Goal: Task Accomplishment & Management: Manage account settings

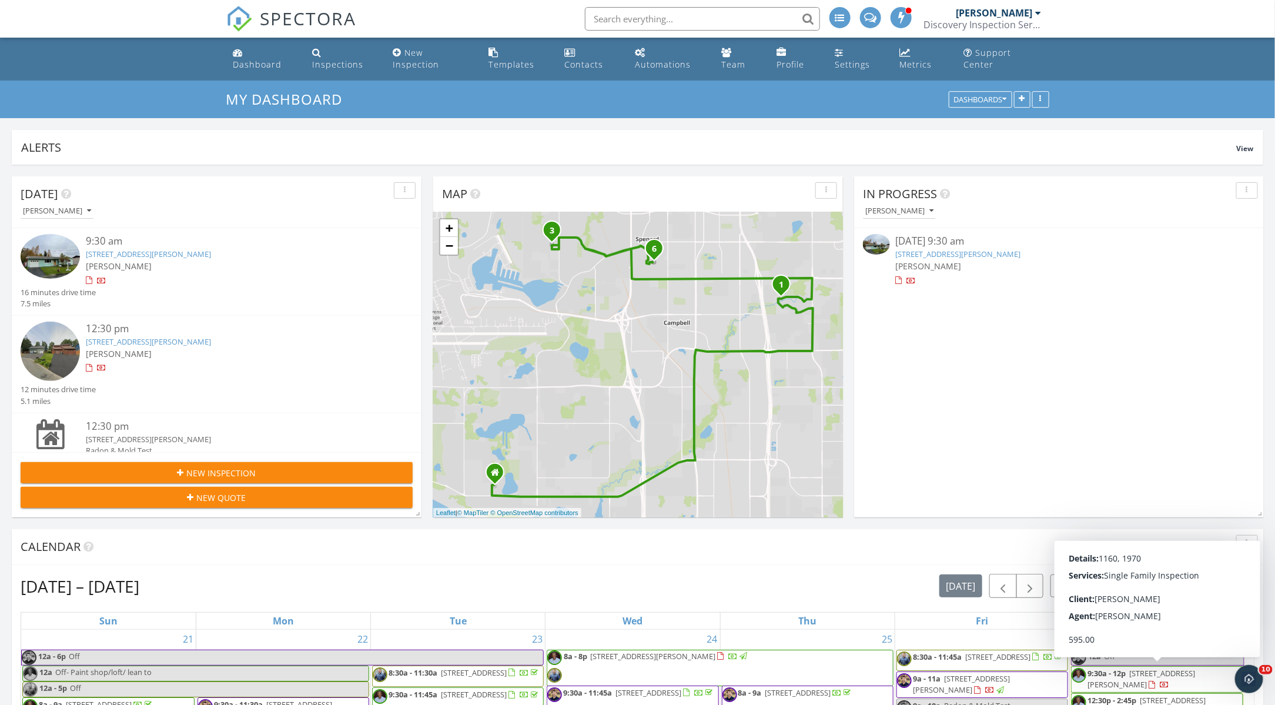
click at [184, 253] on link "1621 Dimond Dr, Anchorage, AK 99507" at bounding box center [148, 254] width 125 height 11
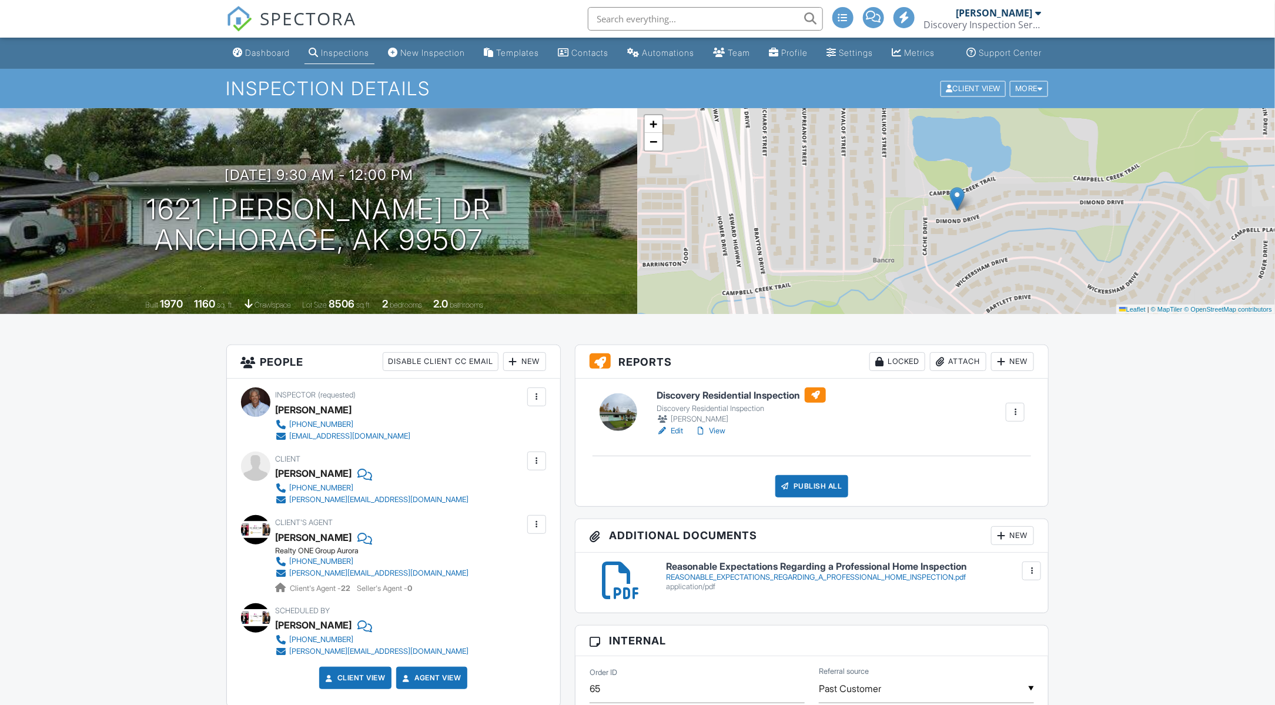
click at [674, 437] on link "Edit" at bounding box center [670, 431] width 26 height 12
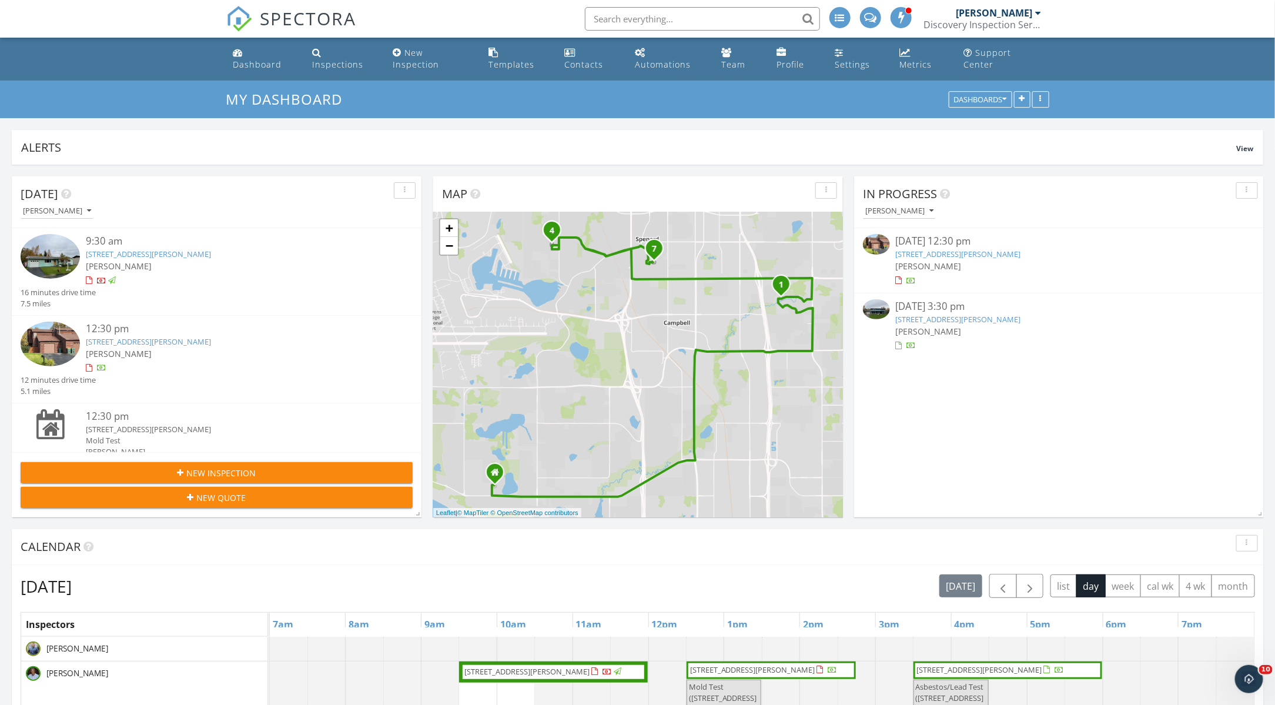
click at [188, 343] on link "[STREET_ADDRESS][PERSON_NAME]" at bounding box center [148, 341] width 125 height 11
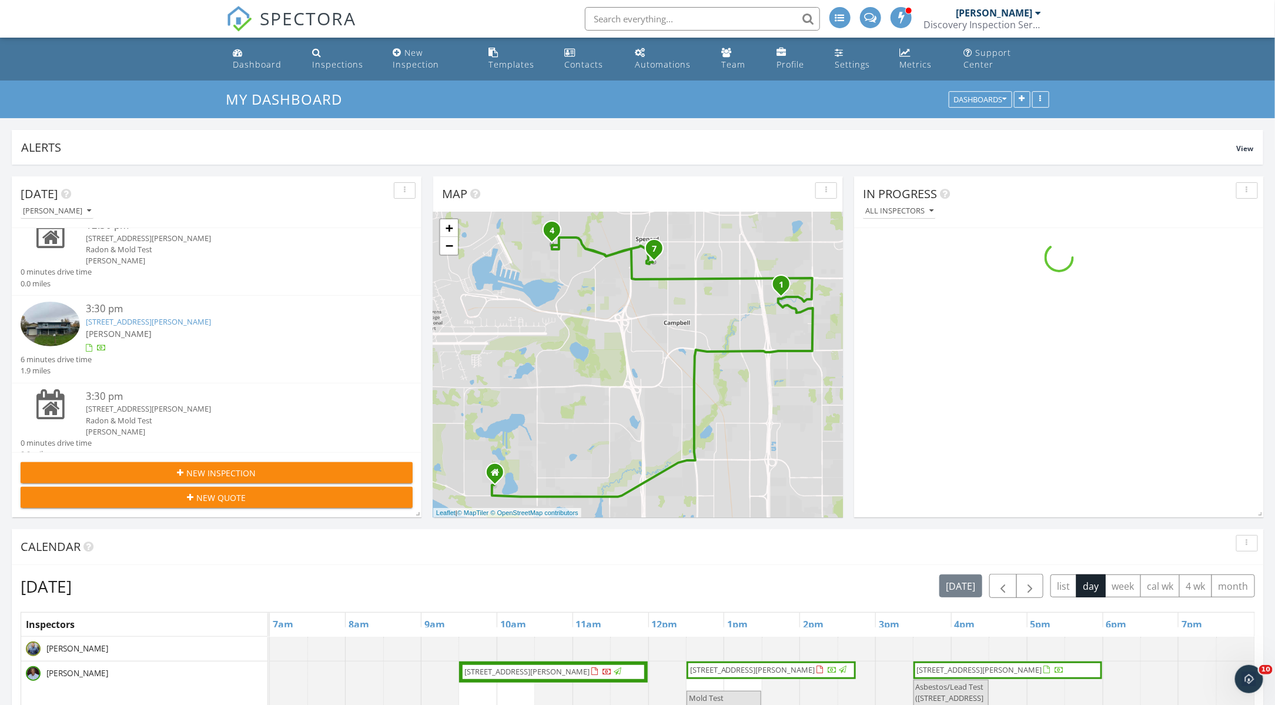
scroll to position [326, 0]
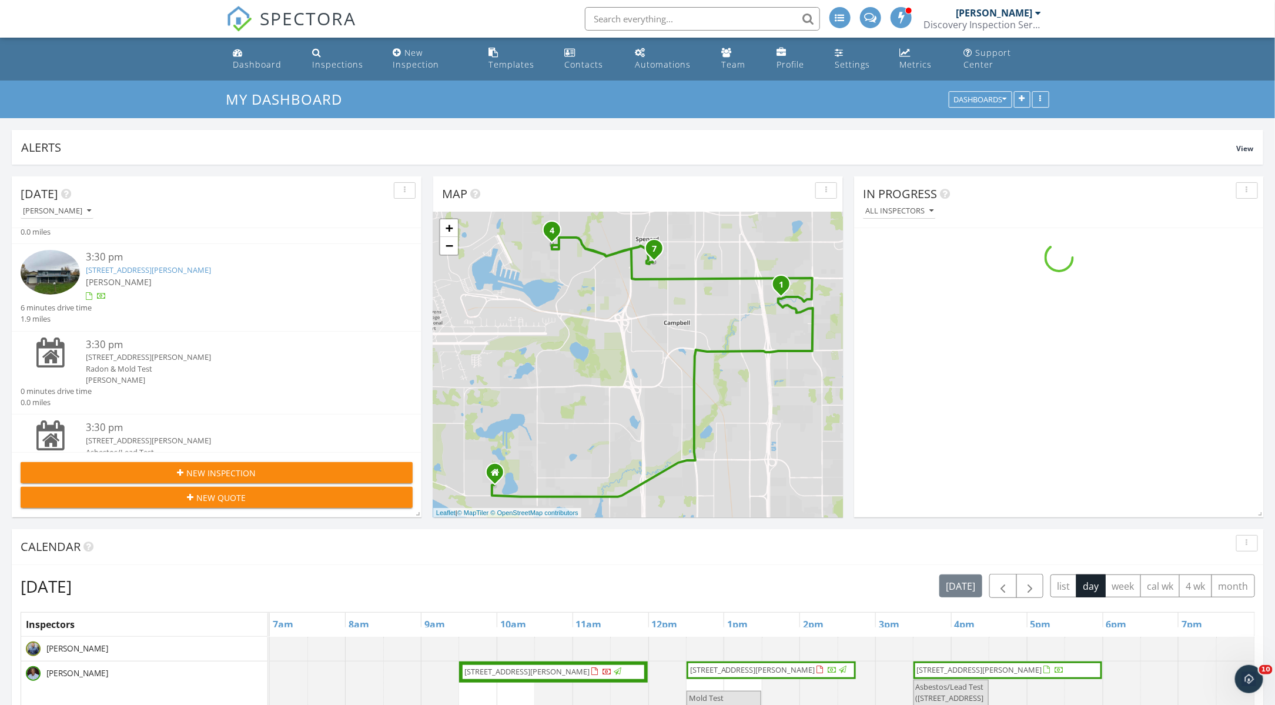
click at [169, 269] on link "4005 Gilmore Ct, Anchorage, AK 99503" at bounding box center [148, 270] width 125 height 11
